Goal: Task Accomplishment & Management: Complete application form

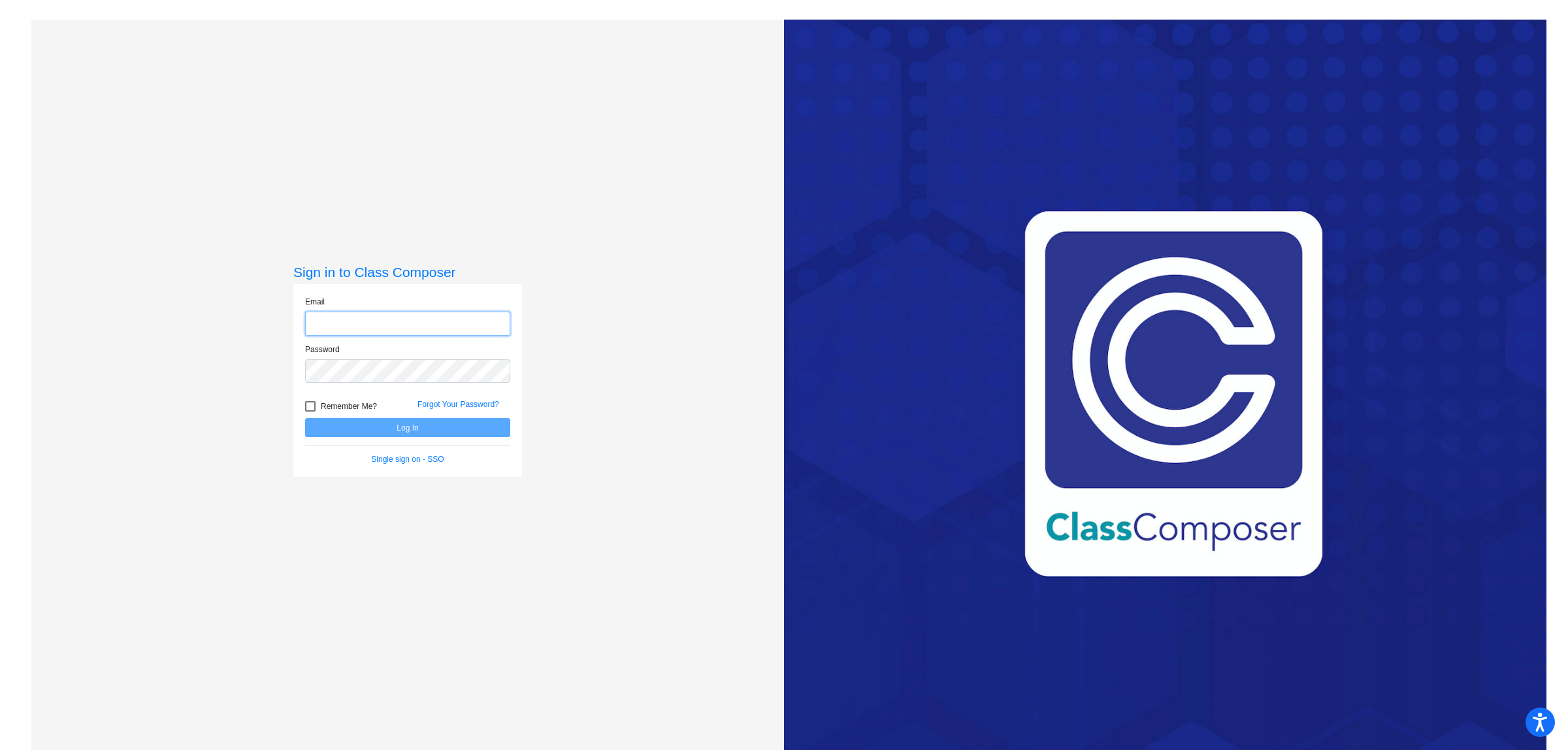
type input "[EMAIL_ADDRESS][DOMAIN_NAME]"
click at [407, 428] on button "Log In" at bounding box center [407, 427] width 205 height 19
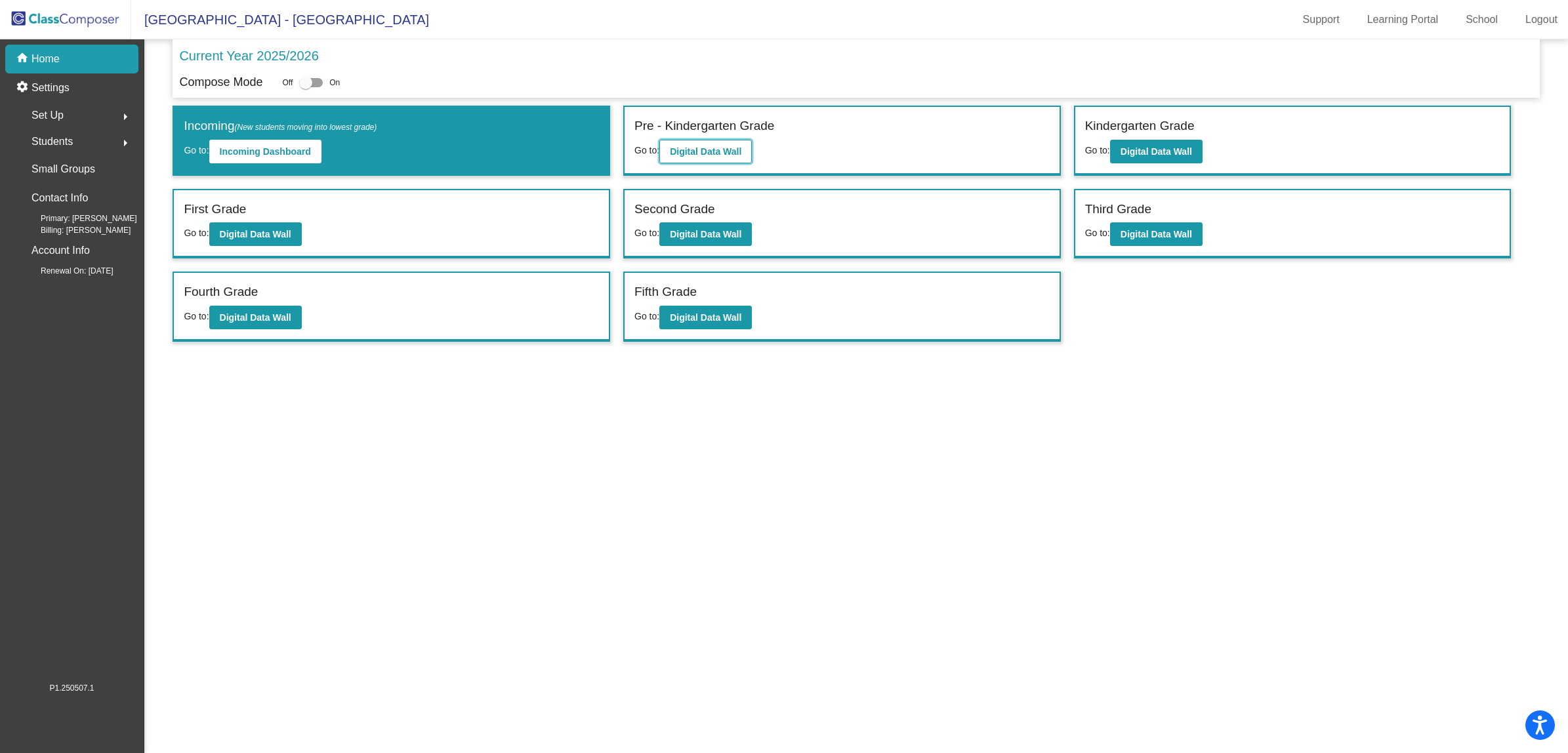
click at [713, 150] on b "Digital Data Wall" at bounding box center [706, 151] width 72 height 10
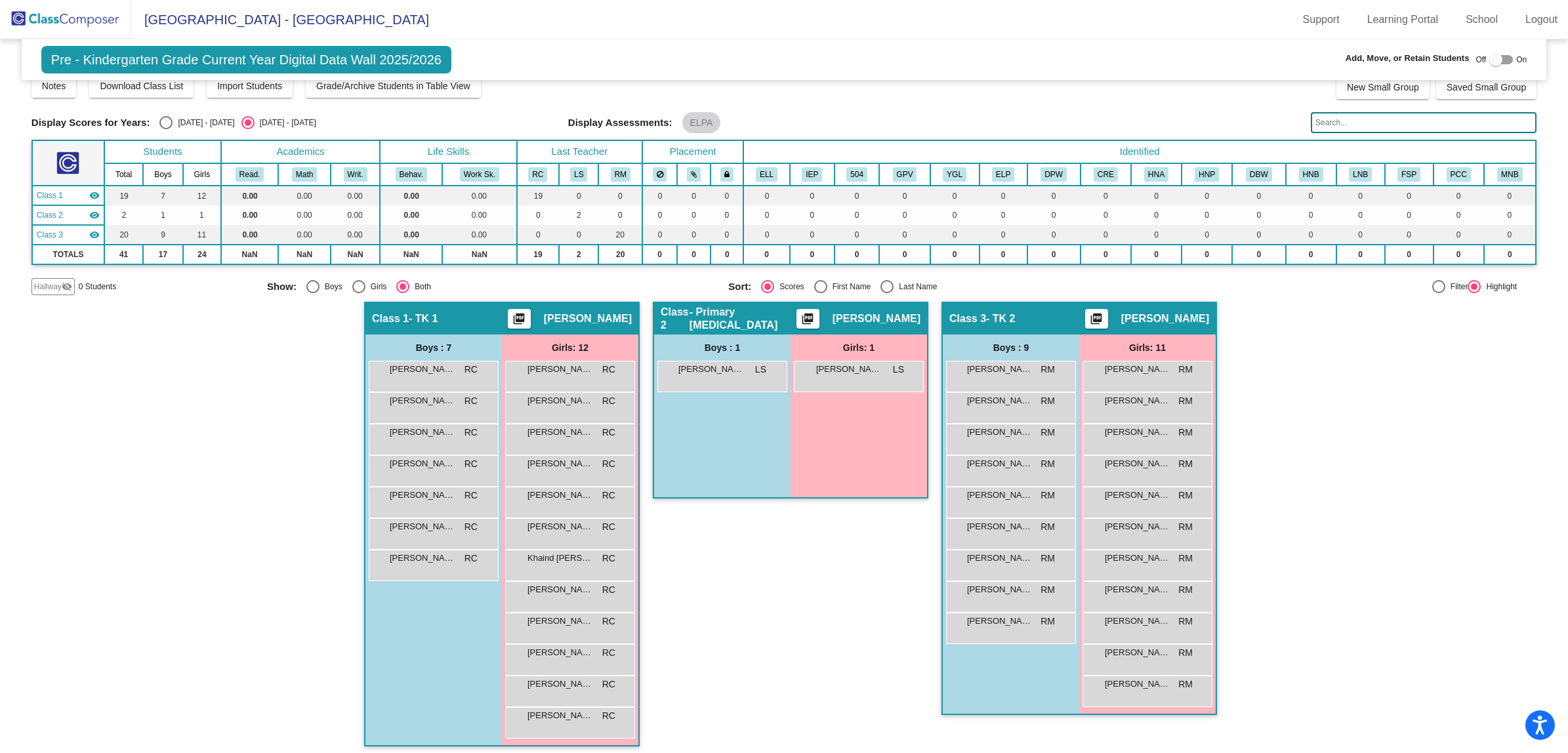
scroll to position [18, 0]
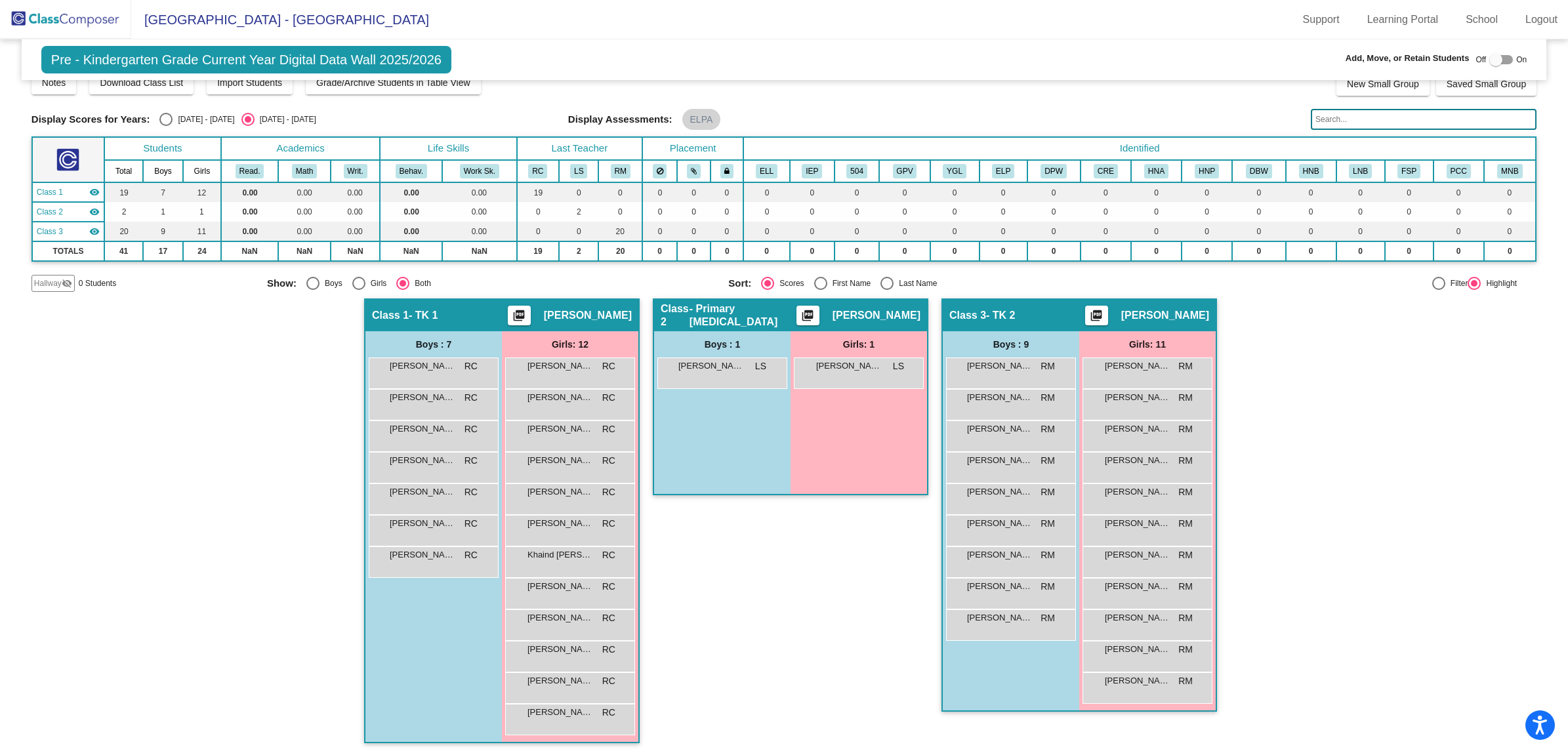
click at [1489, 61] on div at bounding box center [1496, 59] width 13 height 13
checkbox input "true"
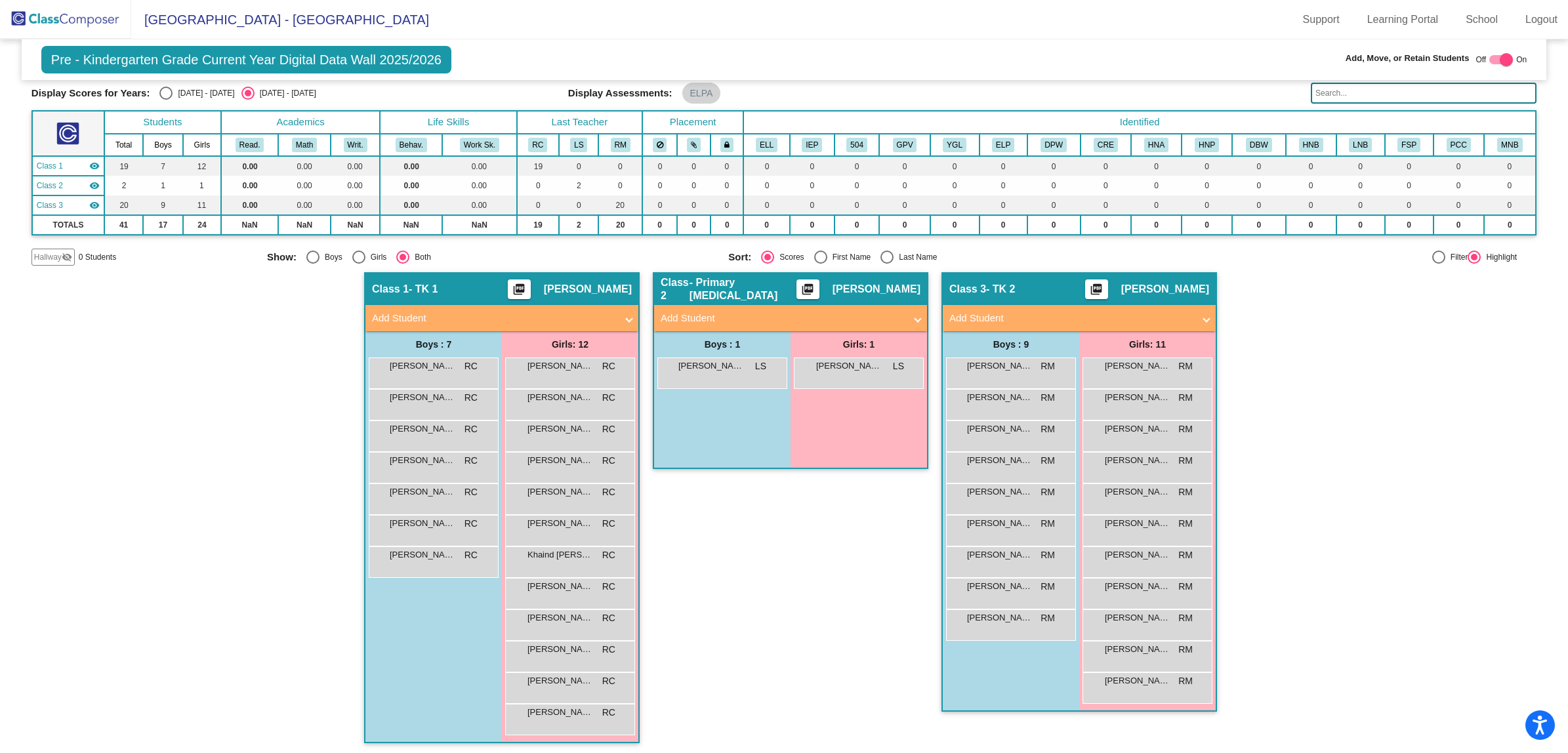
scroll to position [1, 0]
click at [620, 317] on span "Add Student" at bounding box center [500, 319] width 255 height 15
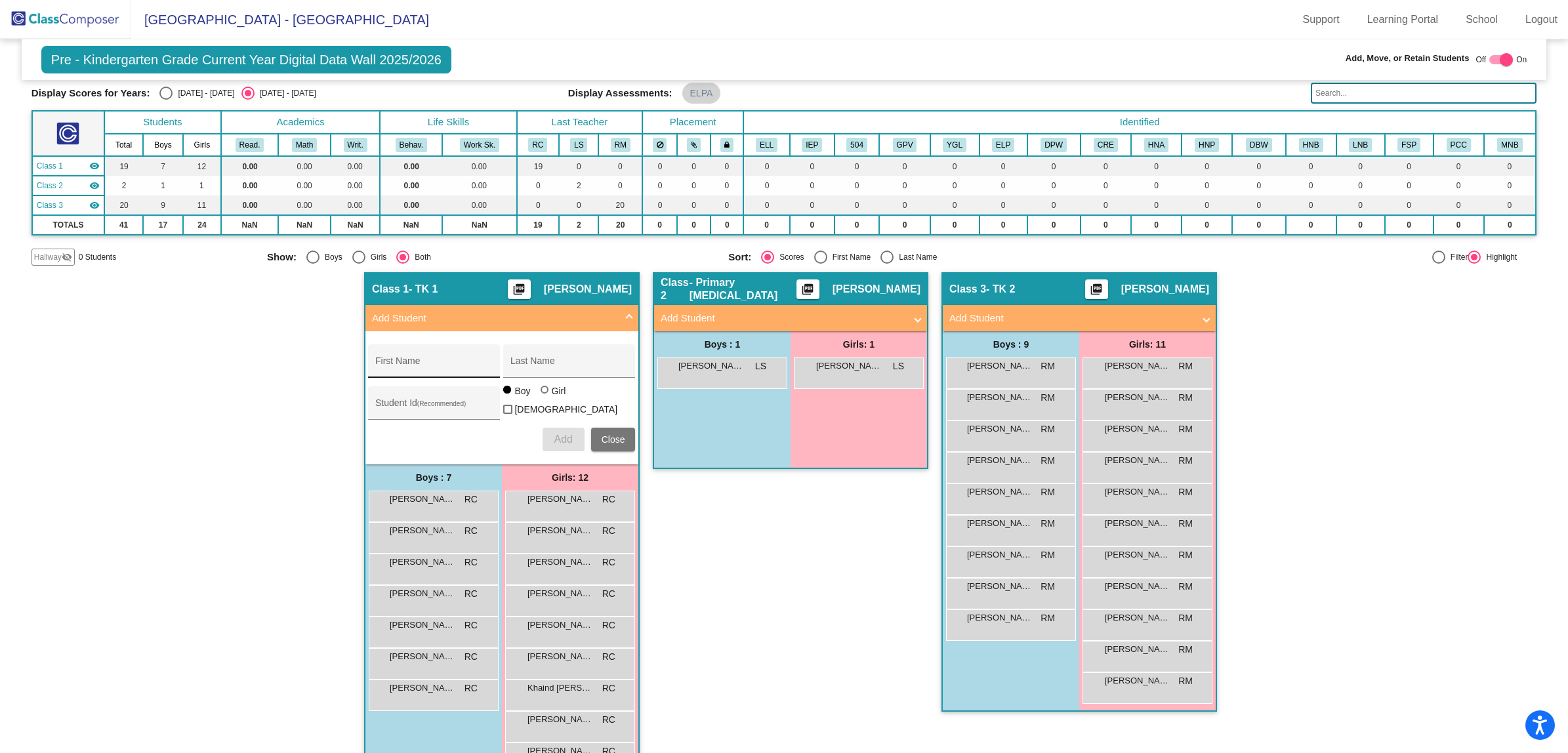
click at [425, 356] on div "First Name" at bounding box center [434, 365] width 118 height 27
type input "Bessy"
type input "O"
type input "[PERSON_NAME]"
type input "5102744"
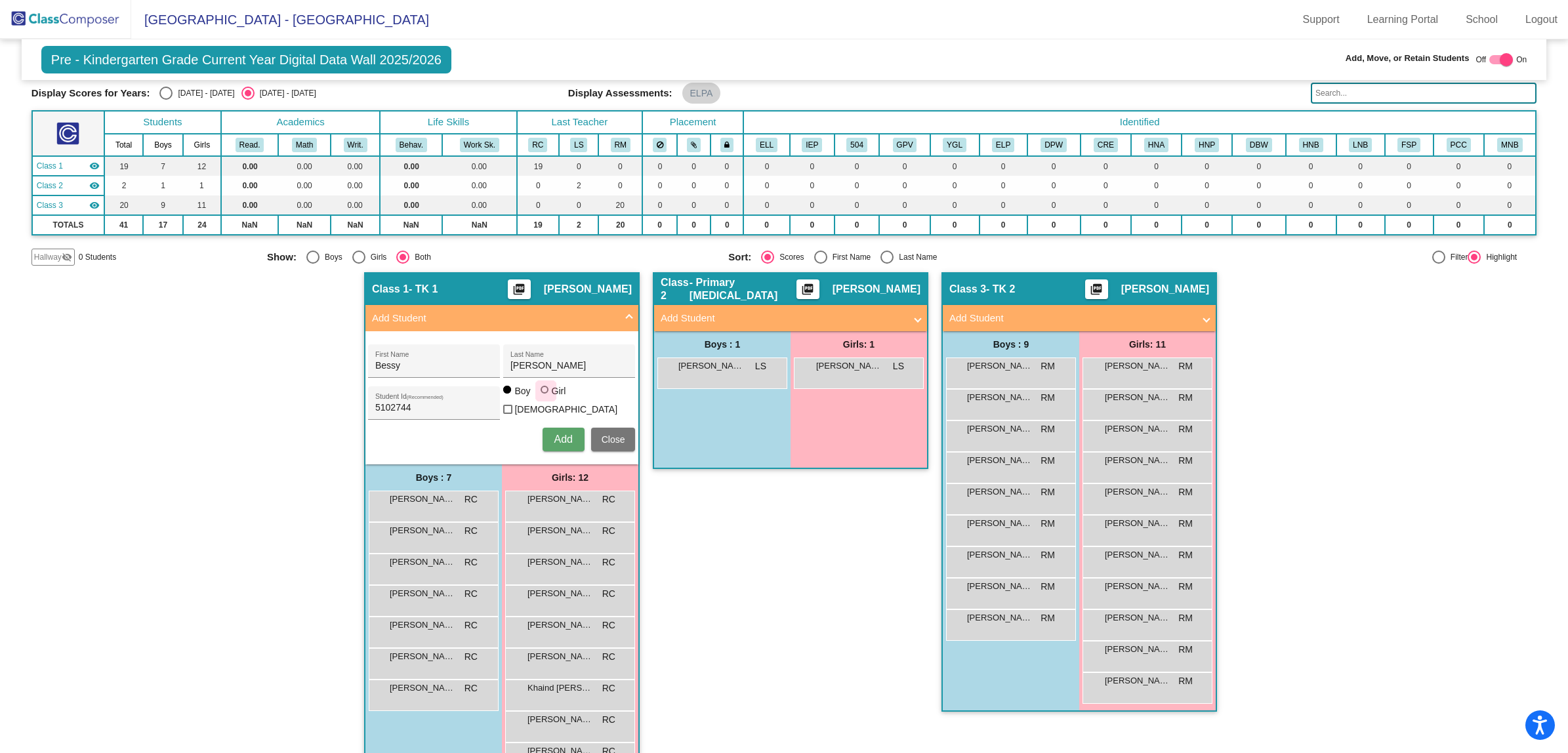
click at [541, 394] on div at bounding box center [544, 389] width 8 height 8
click at [545, 396] on input "Girl" at bounding box center [545, 396] width 1 height 1
radio input "true"
click at [560, 437] on span "Add" at bounding box center [563, 439] width 18 height 11
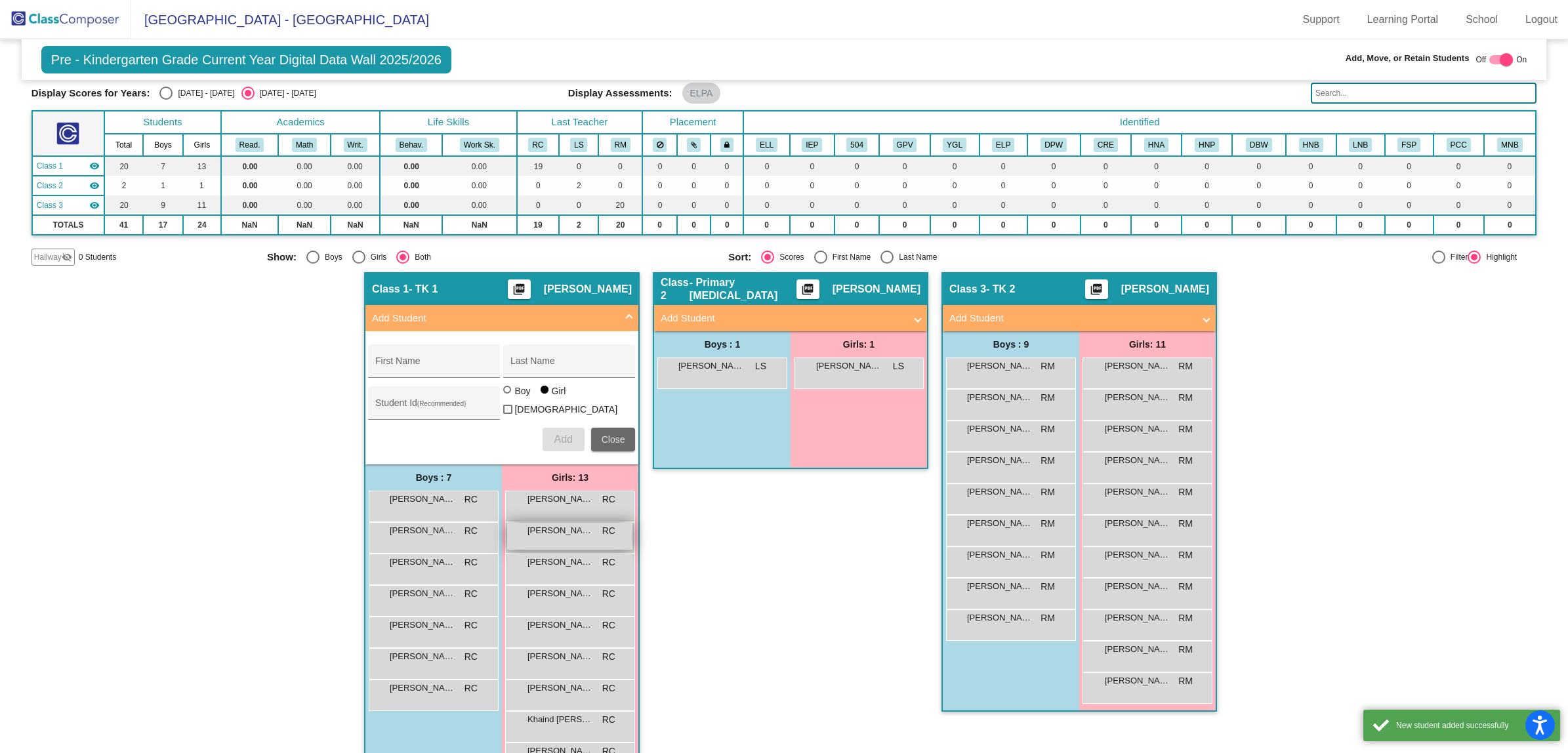
drag, startPoint x: 608, startPoint y: 436, endPoint x: 614, endPoint y: 433, distance: 6.7
click at [608, 436] on span "Close" at bounding box center [614, 439] width 24 height 10
